Goal: Information Seeking & Learning: Learn about a topic

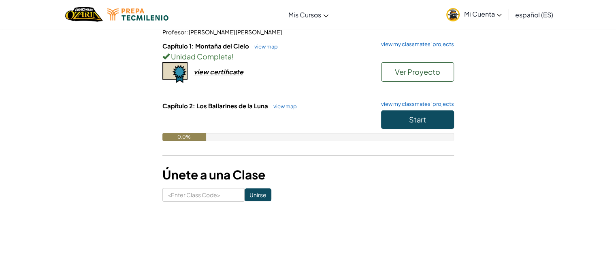
scroll to position [81, 0]
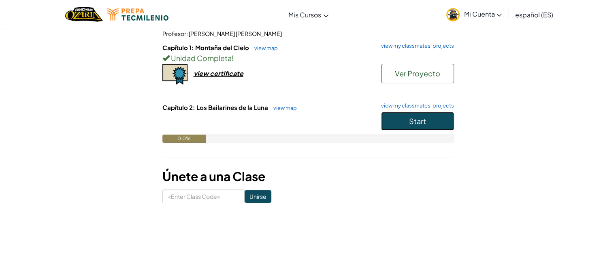
click at [417, 118] on span "Start" at bounding box center [417, 121] width 17 height 9
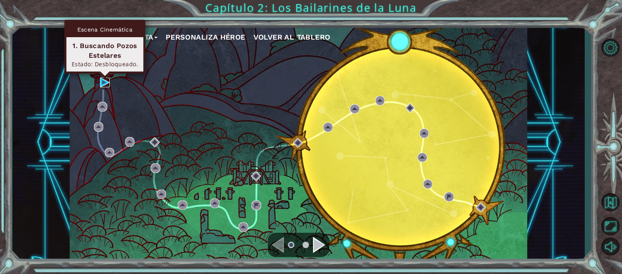
click at [106, 82] on img at bounding box center [105, 83] width 10 height 10
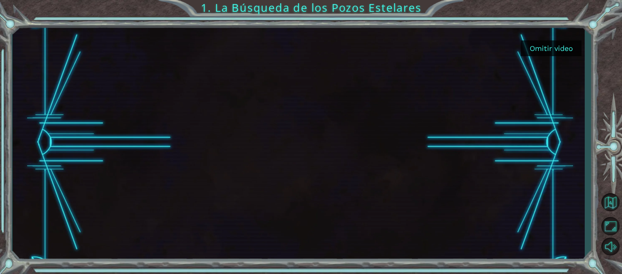
click at [577, 66] on div at bounding box center [299, 143] width 572 height 242
